Goal: Task Accomplishment & Management: Use online tool/utility

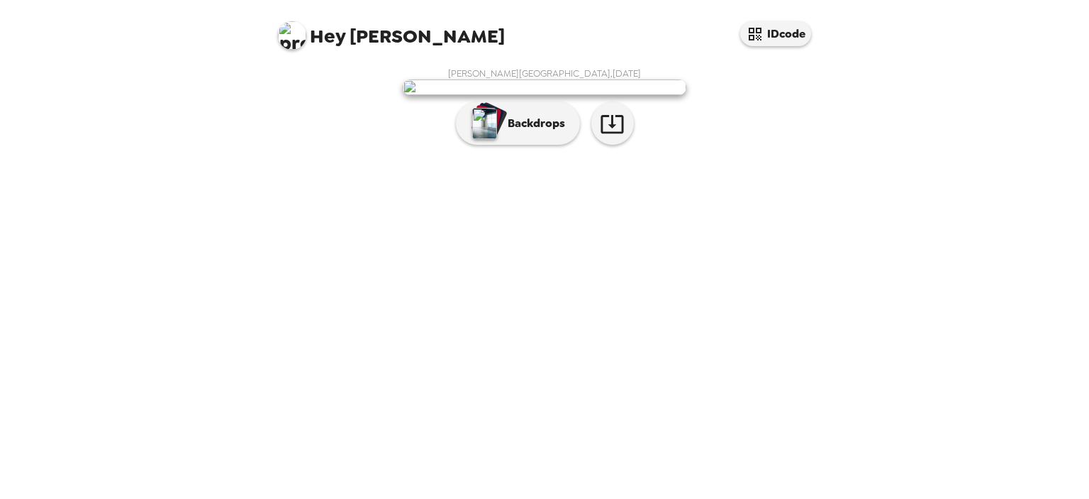
click at [532, 95] on img at bounding box center [545, 87] width 284 height 16
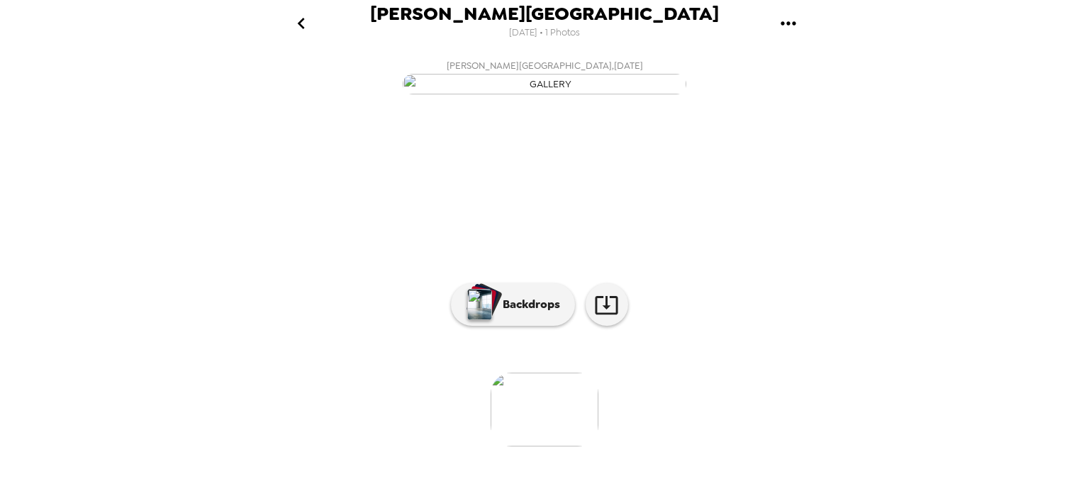
scroll to position [104, 0]
click at [605, 317] on icon at bounding box center [606, 304] width 25 height 25
click at [278, 99] on button "[PERSON_NAME][GEOGRAPHIC_DATA] , [DATE]" at bounding box center [544, 75] width 567 height 45
